Goal: Task Accomplishment & Management: Use online tool/utility

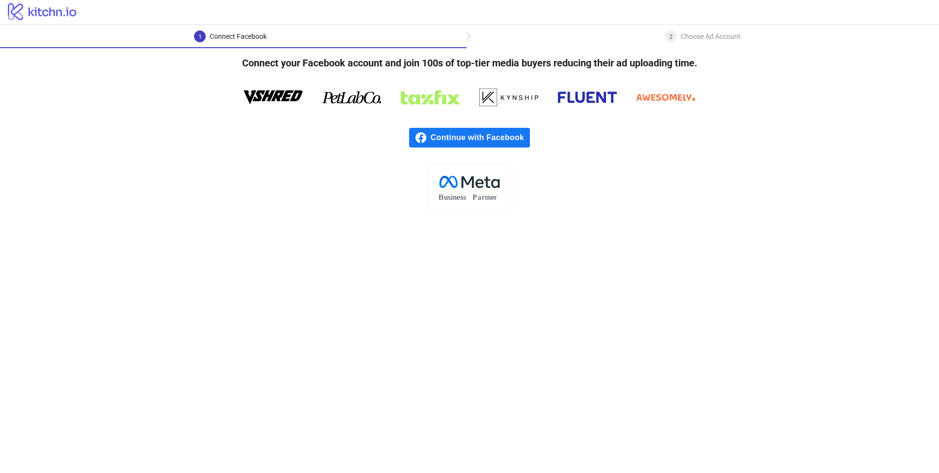
click at [454, 136] on span "Continue with Facebook" at bounding box center [480, 138] width 99 height 20
click at [459, 140] on span "Continue with Facebook" at bounding box center [480, 138] width 99 height 20
click at [511, 135] on span "Continue with Facebook" at bounding box center [480, 138] width 99 height 20
click at [446, 129] on span "Continue with Facebook" at bounding box center [480, 138] width 99 height 20
